Goal: Task Accomplishment & Management: Manage account settings

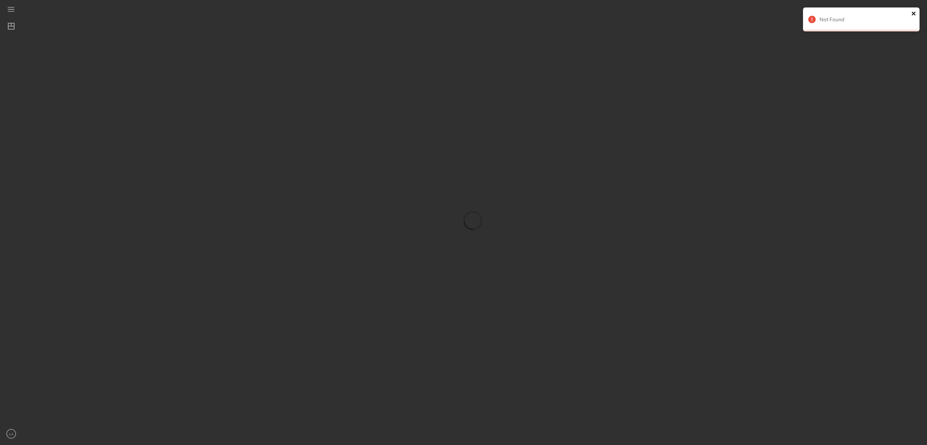
click at [916, 12] on icon "close" at bounding box center [914, 13] width 5 height 6
click at [913, 11] on icon "close" at bounding box center [914, 13] width 5 height 6
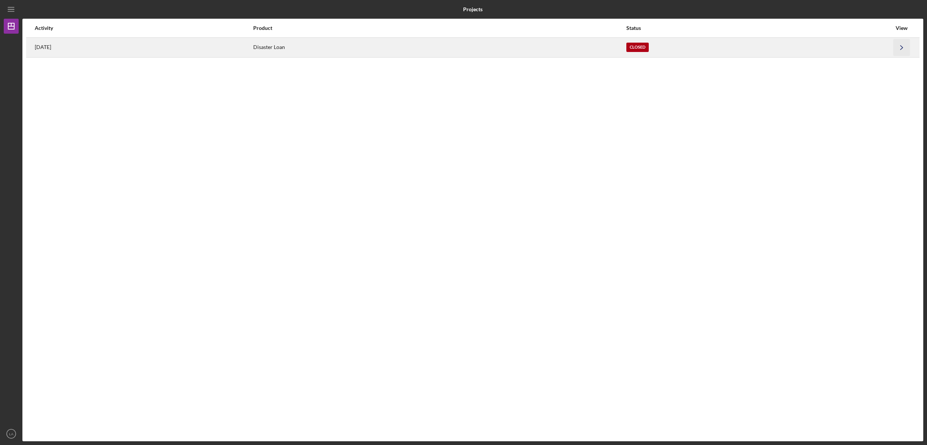
click at [902, 46] on icon "Icon/Navigate" at bounding box center [902, 47] width 17 height 17
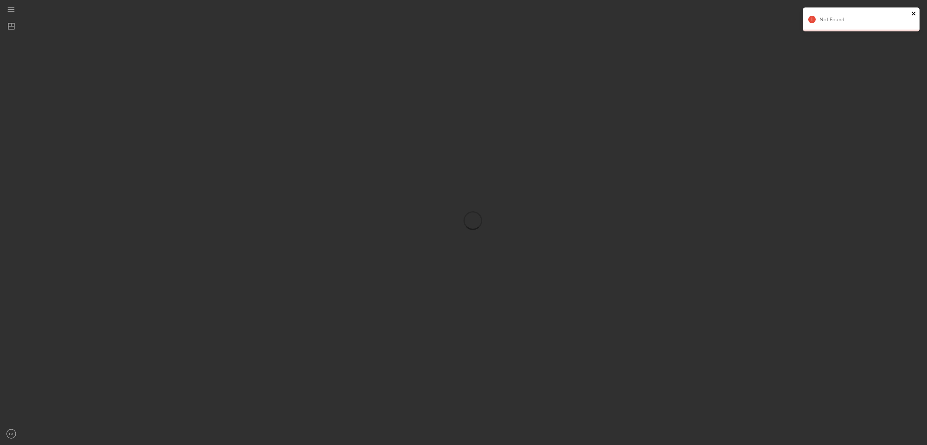
click at [915, 13] on icon "close" at bounding box center [914, 13] width 5 height 6
click at [11, 6] on icon "Icon/Menu" at bounding box center [11, 9] width 17 height 17
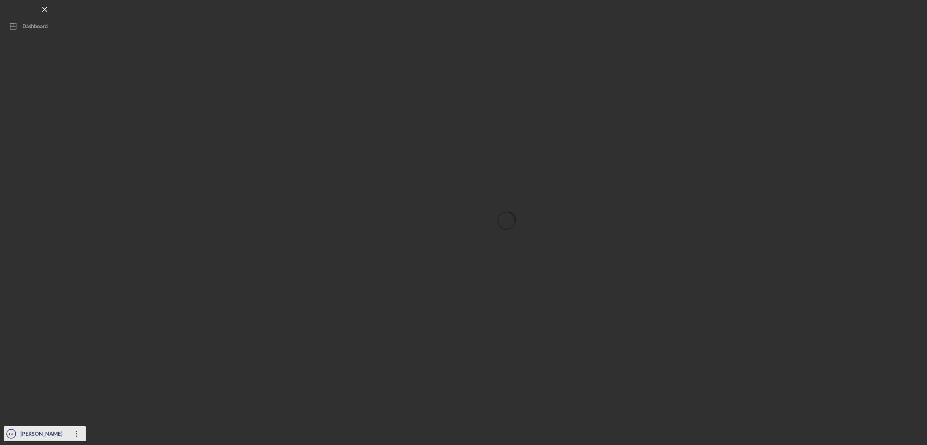
click at [76, 435] on icon "Icon/Overflow" at bounding box center [76, 433] width 19 height 19
click at [62, 411] on link "Logout" at bounding box center [45, 415] width 82 height 15
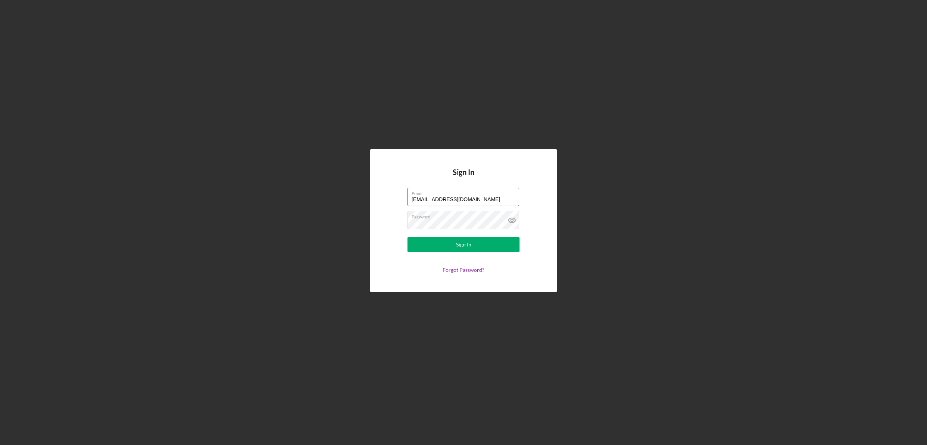
click at [408, 188] on div at bounding box center [408, 188] width 0 height 0
type input "leyla@homemakr.io"
click at [465, 248] on div "Sign In" at bounding box center [463, 244] width 15 height 15
